Goal: Transaction & Acquisition: Download file/media

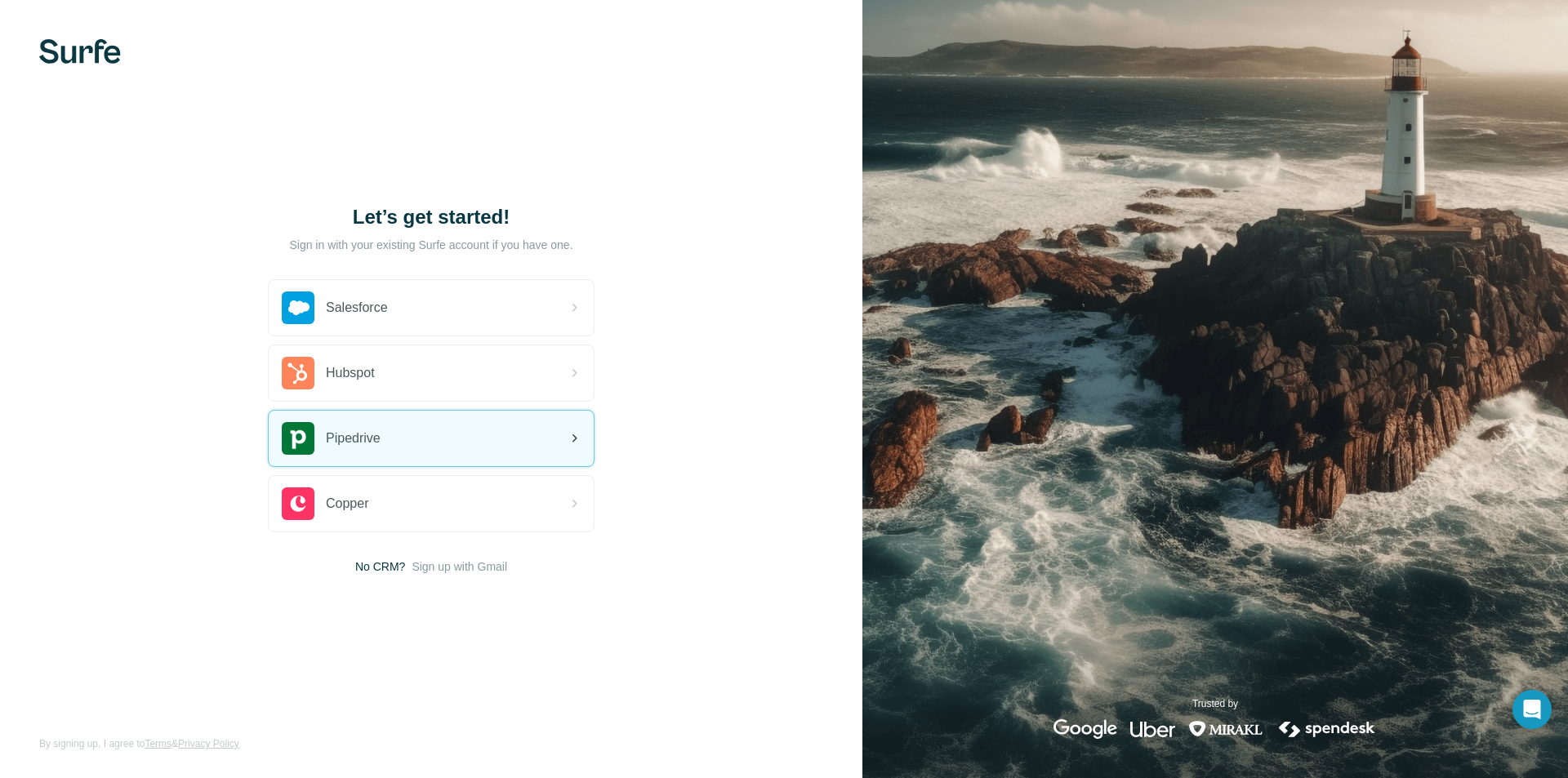
click at [479, 447] on div "Pipedrive" at bounding box center [431, 438] width 325 height 55
click at [375, 440] on span "Pipedrive" at bounding box center [352, 438] width 54 height 20
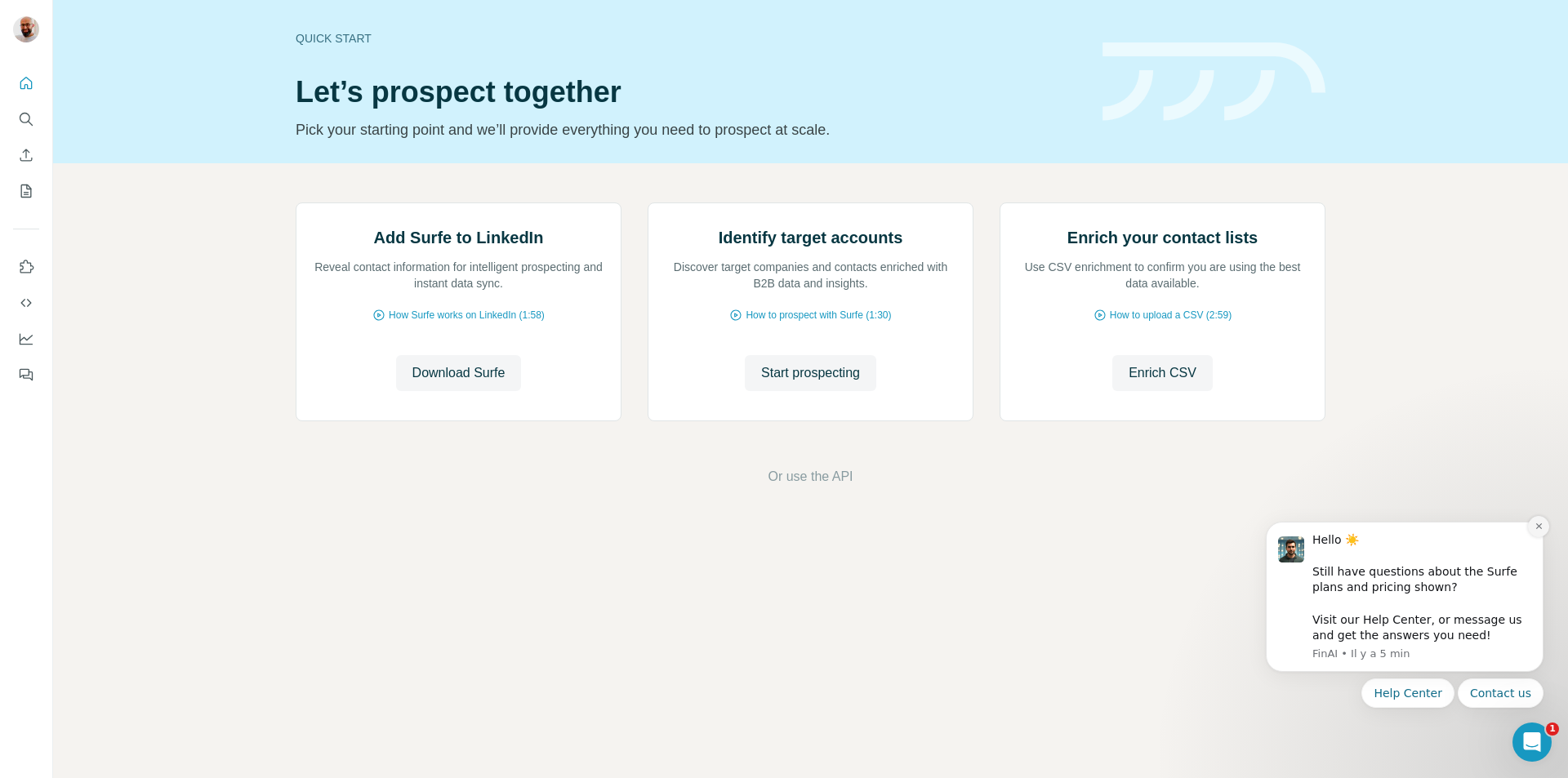
click at [1538, 524] on icon "Dismiss notification" at bounding box center [1538, 526] width 9 height 9
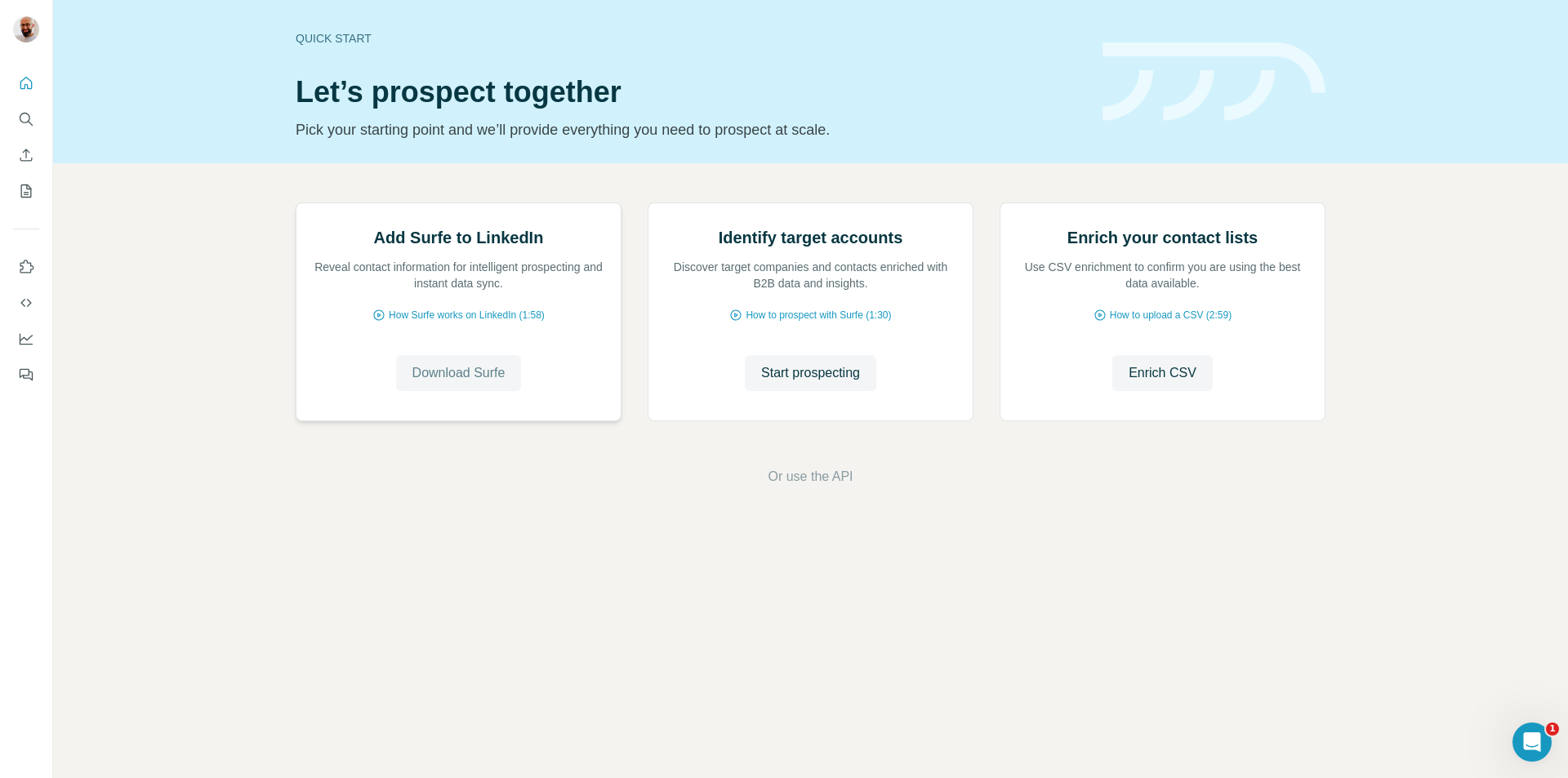
click at [506, 391] on button "Download Surfe" at bounding box center [458, 373] width 126 height 36
